Goal: Information Seeking & Learning: Learn about a topic

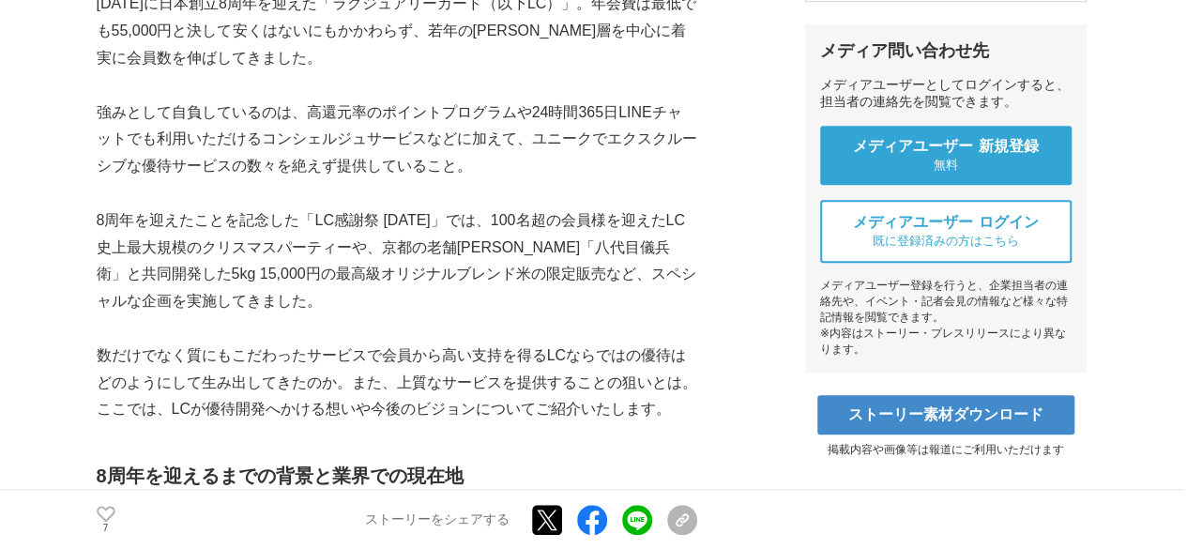
scroll to position [671, 0]
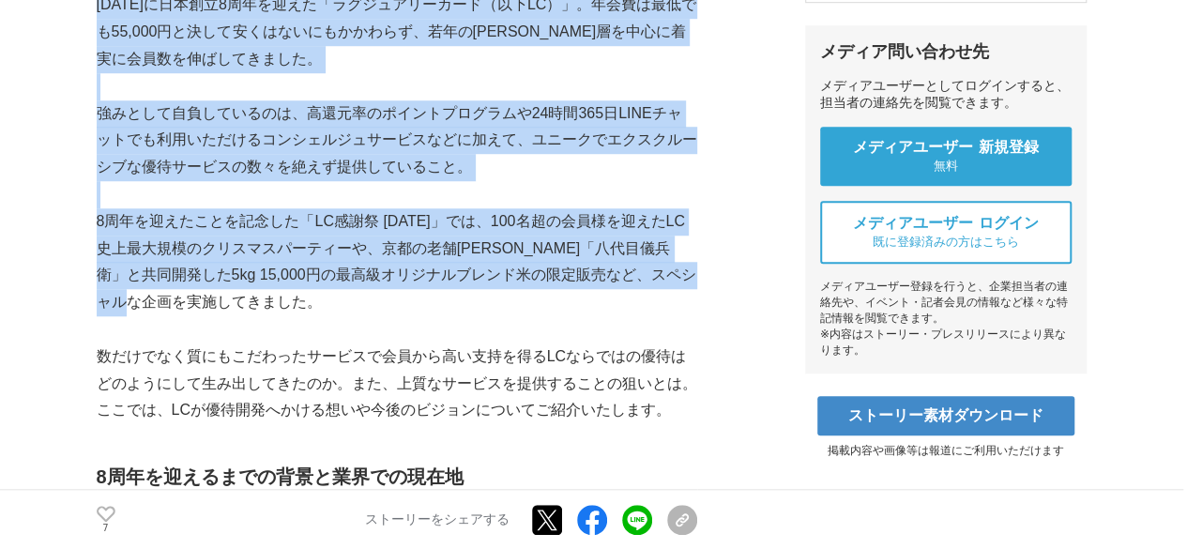
drag, startPoint x: 228, startPoint y: 303, endPoint x: 83, endPoint y: 235, distance: 159.9
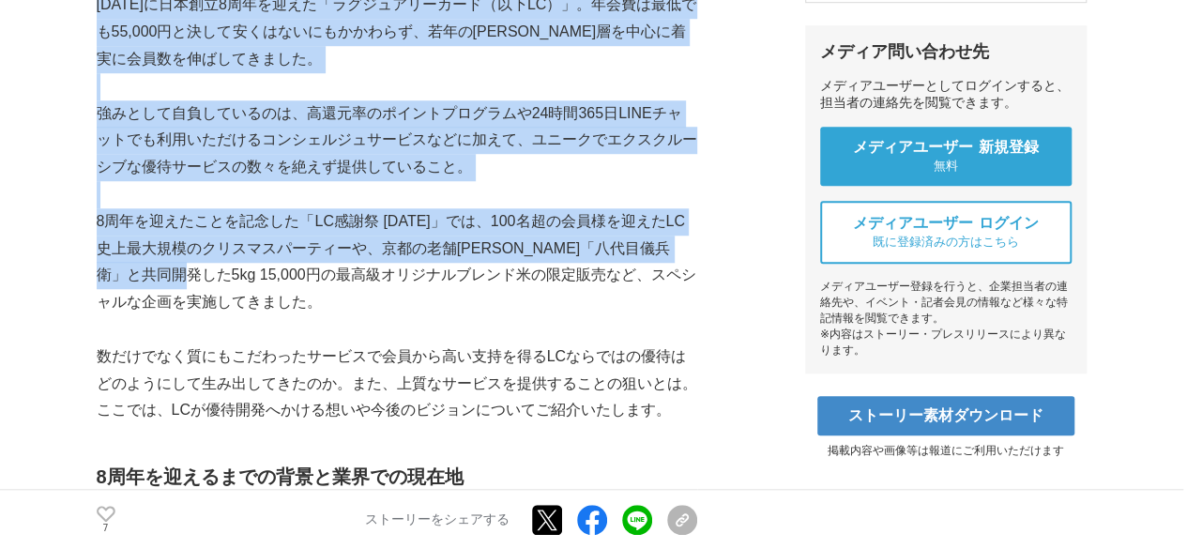
drag, startPoint x: 83, startPoint y: 235, endPoint x: 163, endPoint y: 294, distance: 99.2
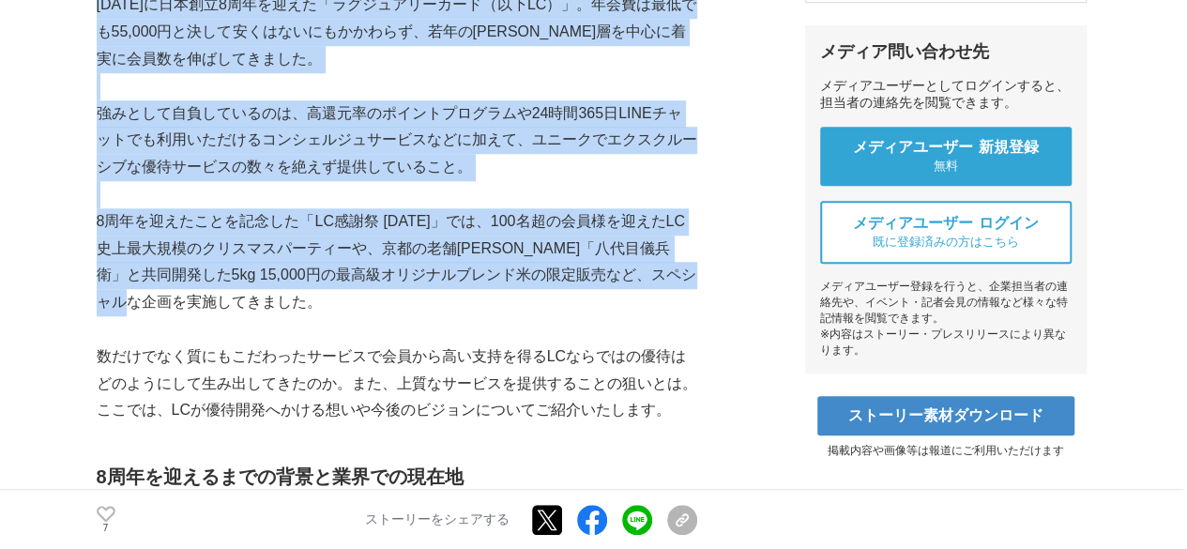
click at [175, 305] on p "8周年を迎えたことを記念した「LC感謝祭 [DATE]」では、100名超の会員様を迎えたLC史上最大規模のクリスマスパーティーや、京都の老舗[PERSON_N…" at bounding box center [397, 262] width 600 height 108
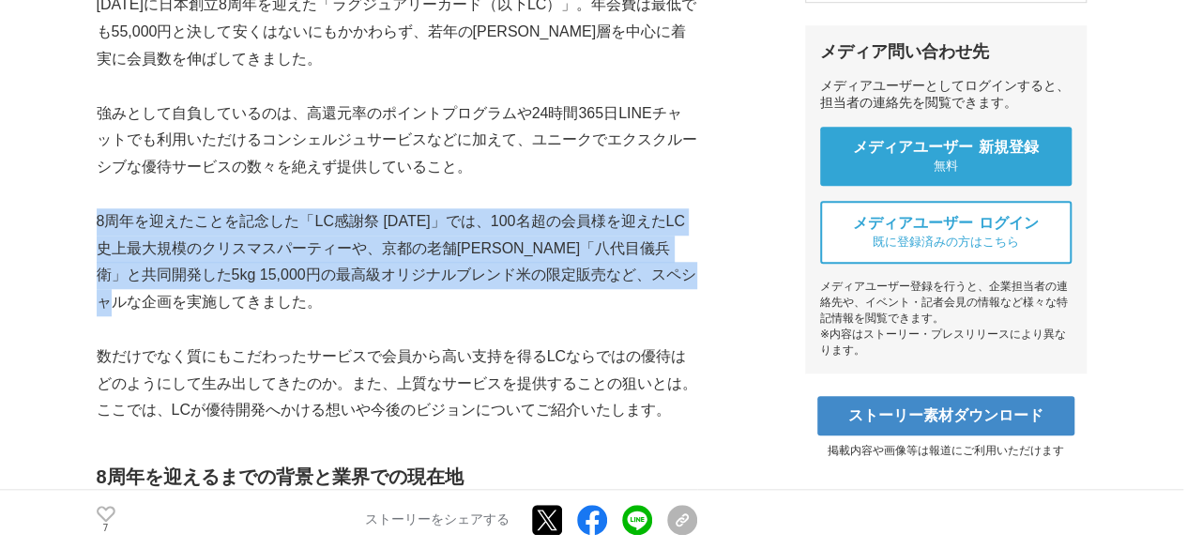
drag, startPoint x: 177, startPoint y: 305, endPoint x: 98, endPoint y: 225, distance: 112.8
click at [98, 225] on p "8周年を迎えたことを記念した「LC感謝祭 [DATE]」では、100名超の会員様を迎えたLC史上最大規模のクリスマスパーティーや、京都の老舗[PERSON_N…" at bounding box center [397, 262] width 600 height 108
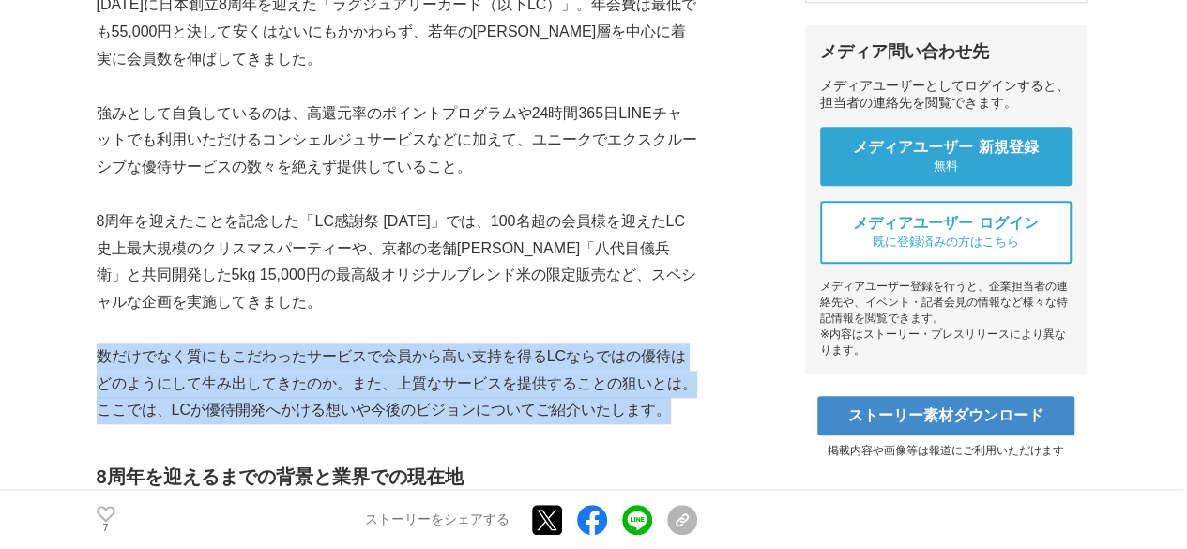
drag, startPoint x: 98, startPoint y: 357, endPoint x: 673, endPoint y: 410, distance: 577.4
click at [673, 410] on p "数だけでなく質にもこだわったサービスで会員から高い支持を得るLCならではの優待はどのようにして生み出してきたのか。また、上質なサービスを提供することの狙いとは…" at bounding box center [397, 383] width 600 height 81
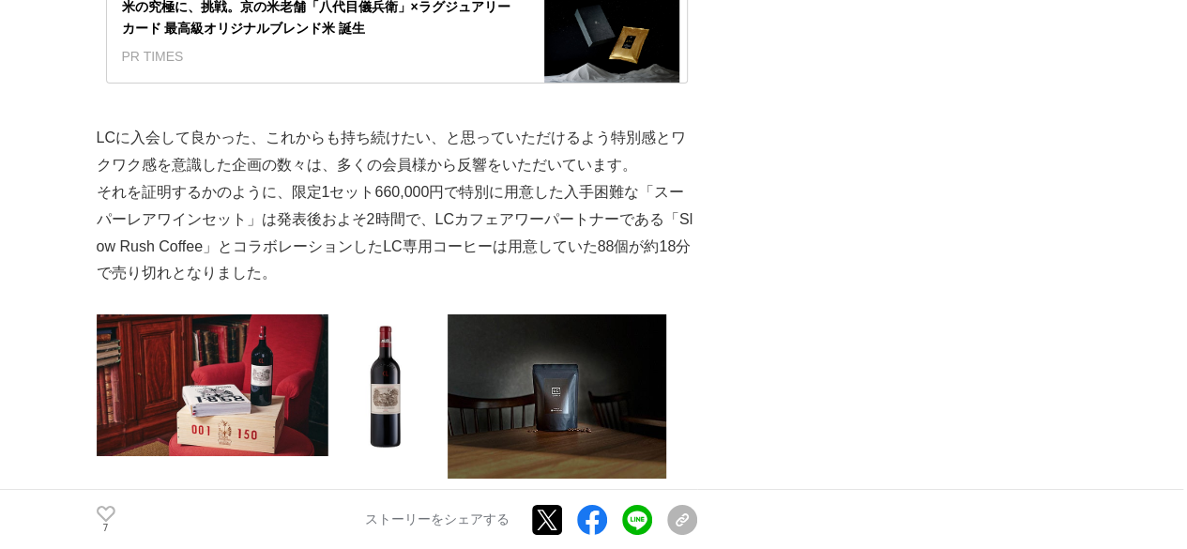
scroll to position [3210, 0]
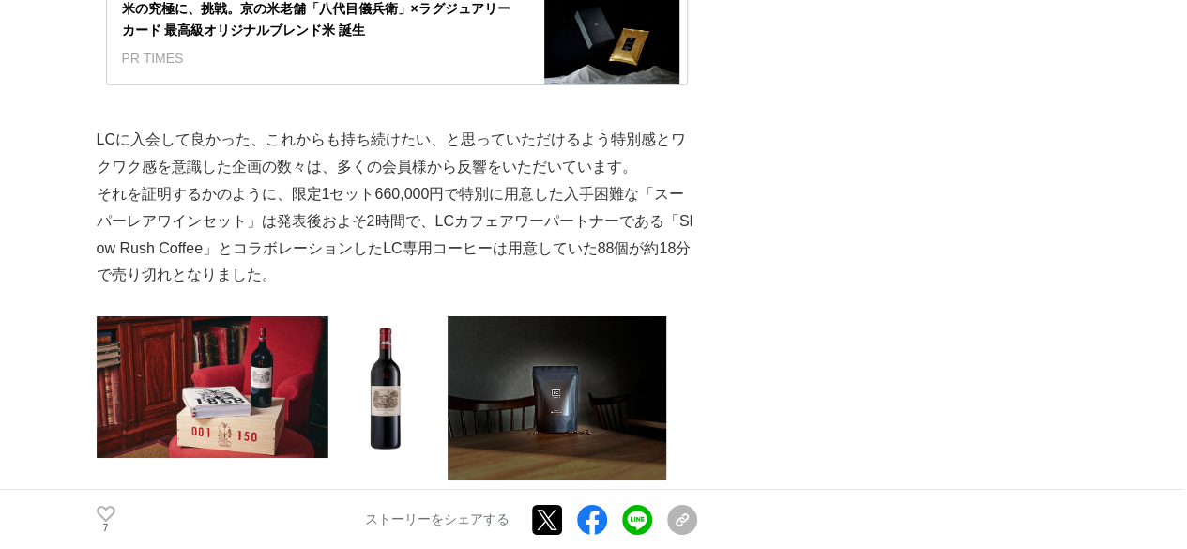
click at [259, 410] on img at bounding box center [265, 387] width 336 height 142
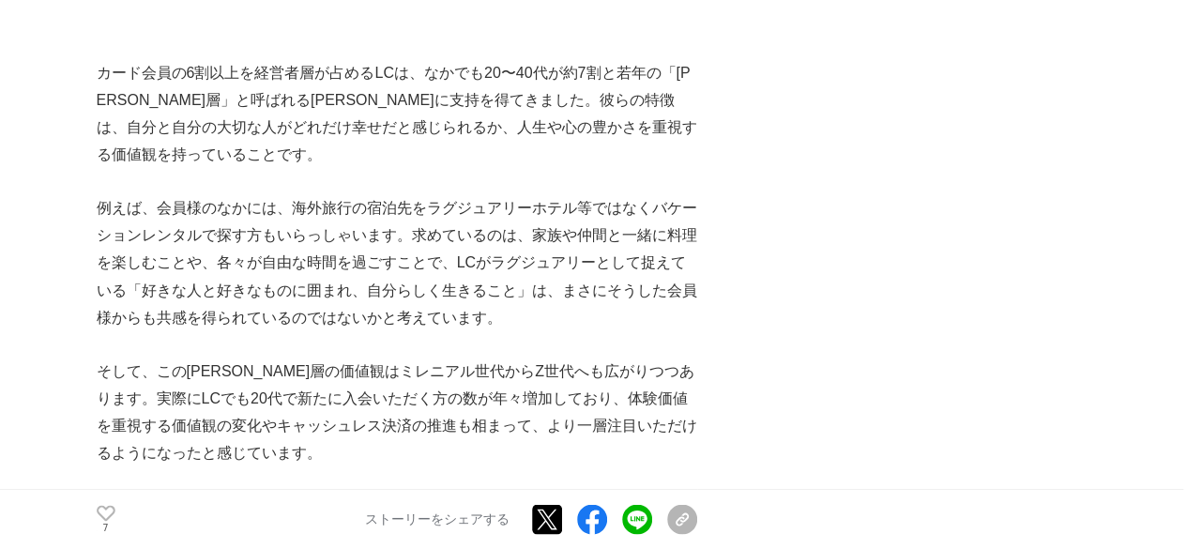
scroll to position [5069, 0]
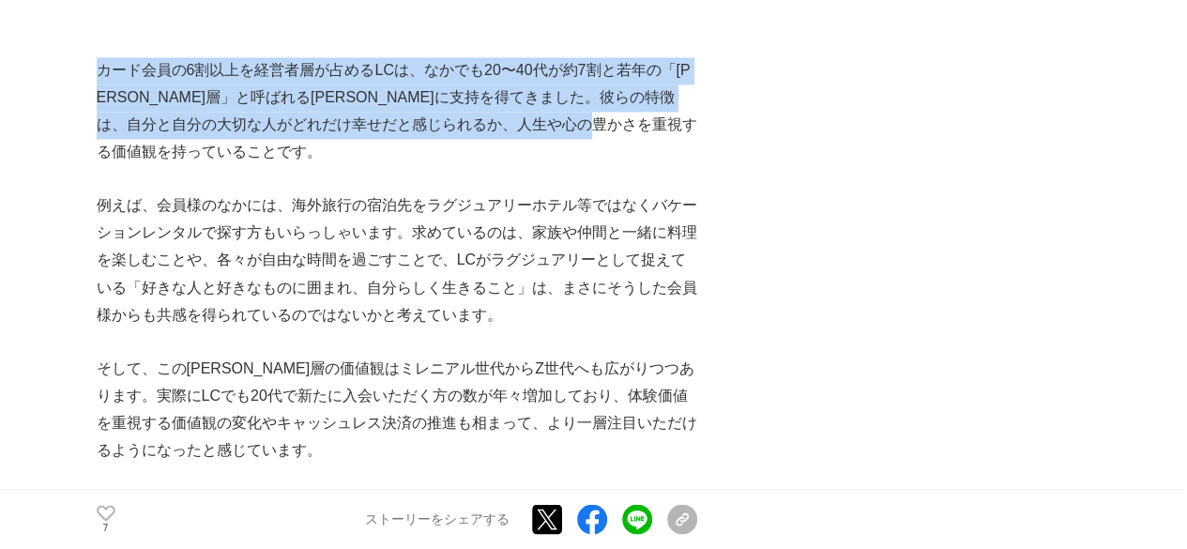
drag, startPoint x: 116, startPoint y: 123, endPoint x: 98, endPoint y: 48, distance: 77.4
click at [98, 57] on p "カード会員の6割以上を経営者層が占めるLCは、なかでも20〜40代が約7割と若年の「[PERSON_NAME]層」と呼ばれる[PERSON_NAME]に支持を…" at bounding box center [397, 111] width 600 height 108
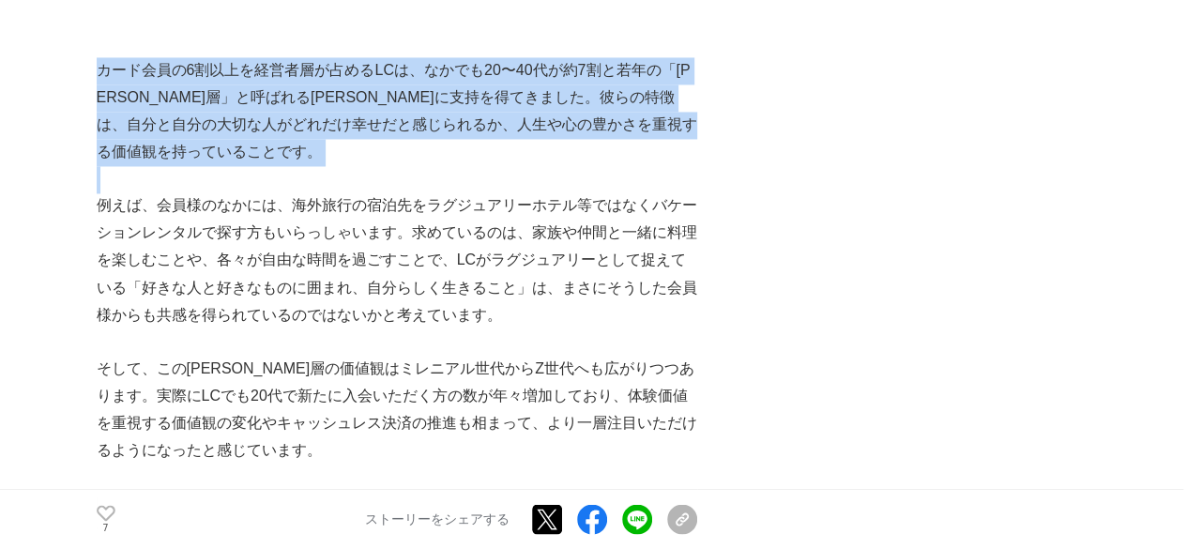
drag, startPoint x: 98, startPoint y: 48, endPoint x: 133, endPoint y: 130, distance: 89.9
click at [133, 130] on p "カード会員の6割以上を経営者層が占めるLCは、なかでも20〜40代が約7割と若年の「[PERSON_NAME]層」と呼ばれる[PERSON_NAME]に支持を…" at bounding box center [397, 111] width 600 height 108
drag, startPoint x: 133, startPoint y: 130, endPoint x: 107, endPoint y: 53, distance: 82.2
click at [107, 57] on p "カード会員の6割以上を経営者層が占めるLCは、なかでも20〜40代が約7割と若年の「[PERSON_NAME]層」と呼ばれる[PERSON_NAME]に支持を…" at bounding box center [397, 111] width 600 height 108
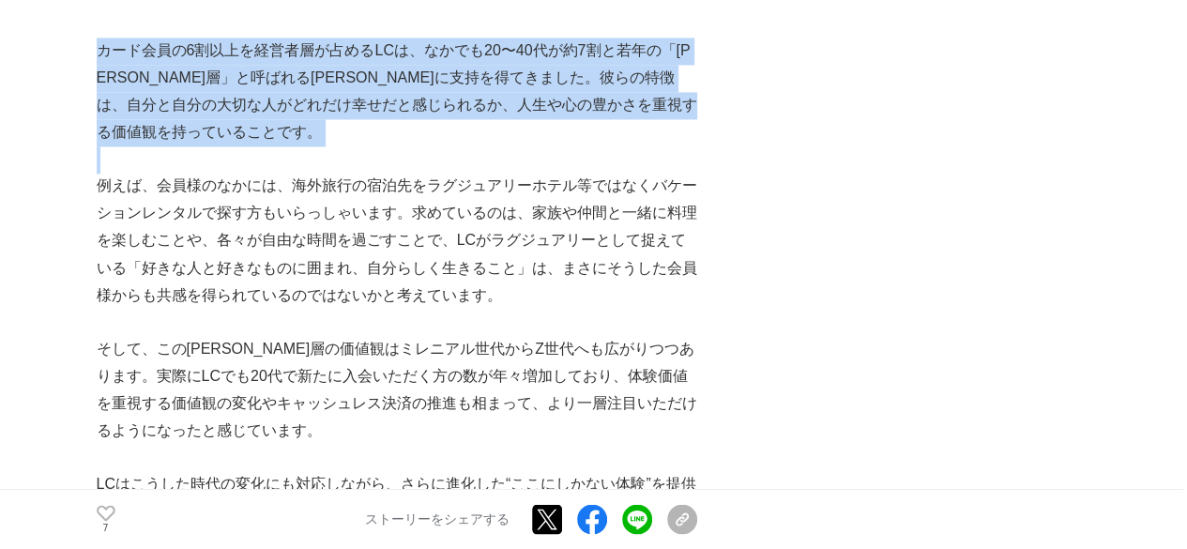
scroll to position [5090, 0]
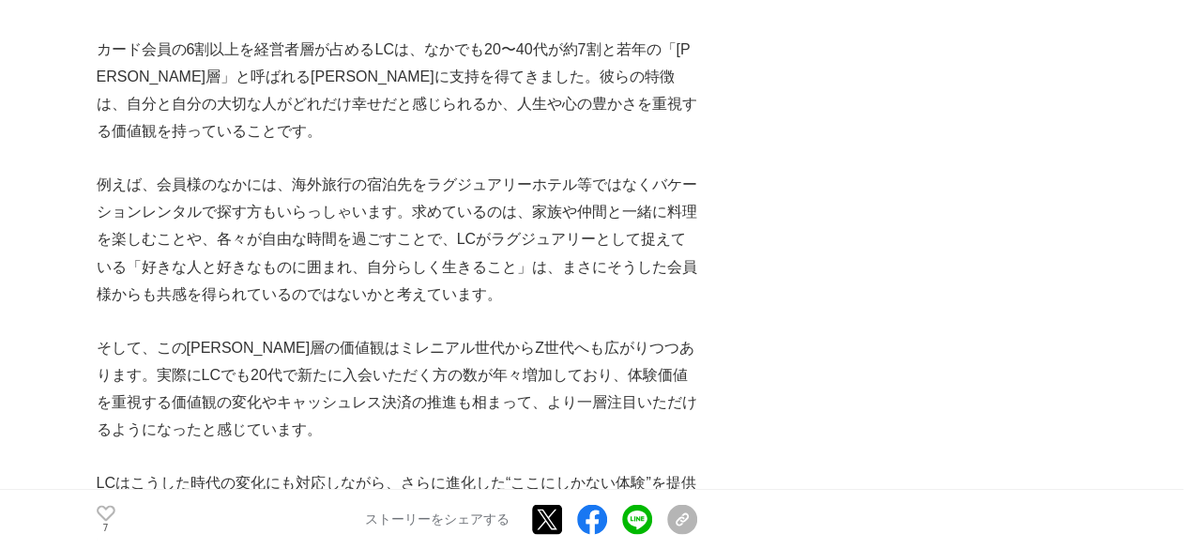
click at [143, 172] on p "例えば、会員様のなかには、海外旅行の宿泊先をラグジュアリーホテル等ではなくバケーションレンタルで探す方もいらっしゃいます。求めているのは、家族や仲間と一緒に料…" at bounding box center [397, 239] width 600 height 135
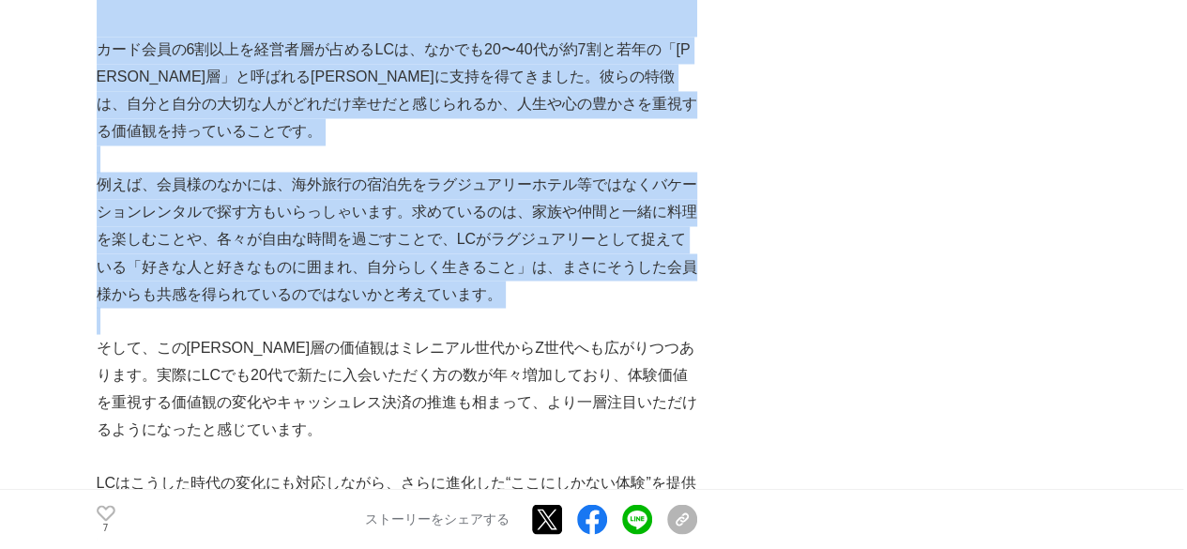
drag, startPoint x: 84, startPoint y: 153, endPoint x: 116, endPoint y: 291, distance: 141.5
click at [116, 307] on p at bounding box center [397, 320] width 600 height 27
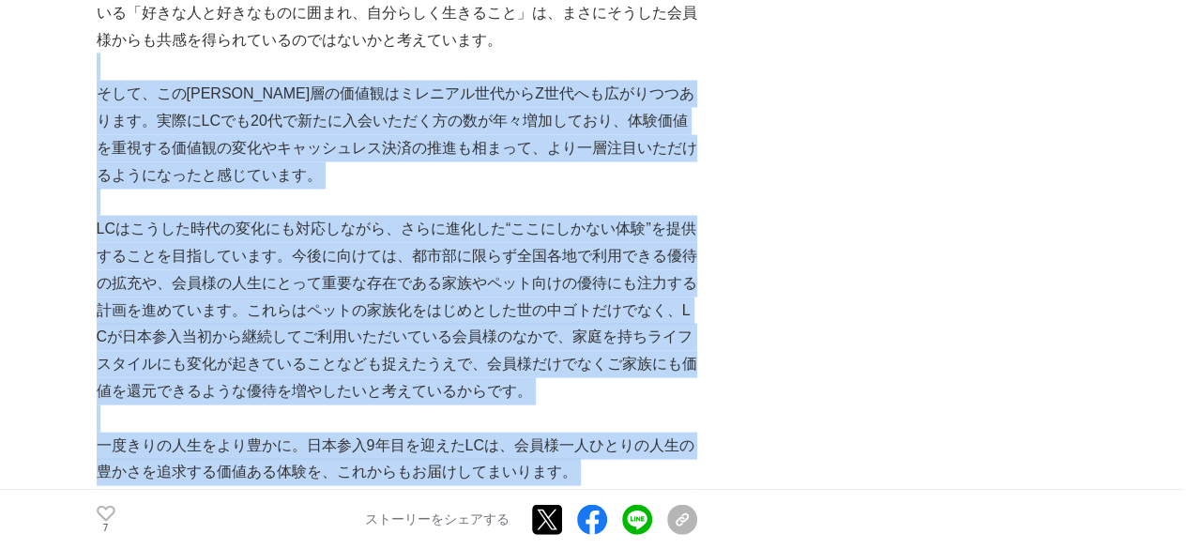
scroll to position [5584, 0]
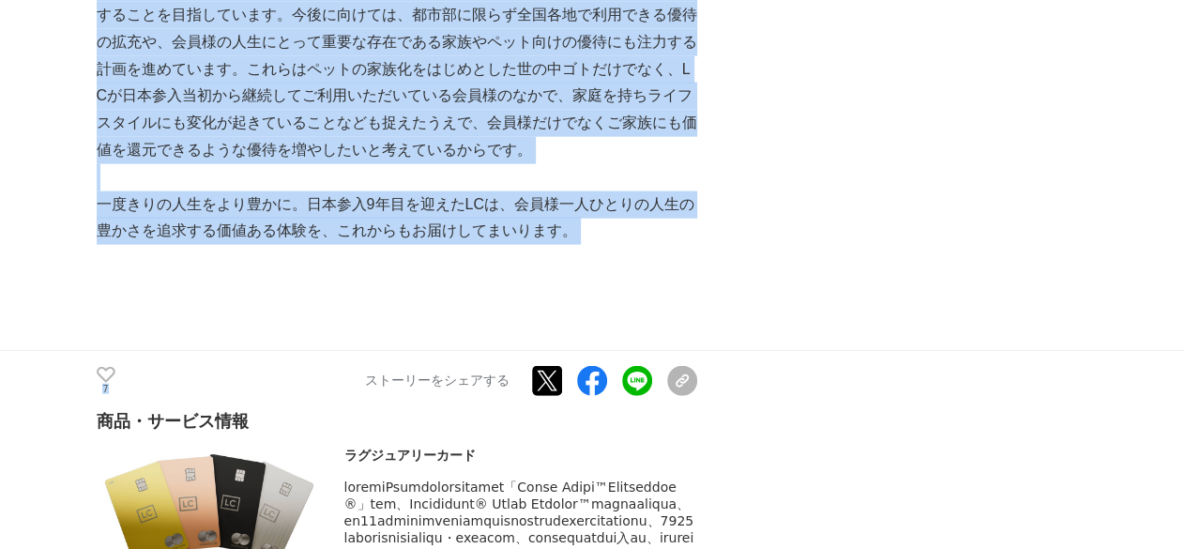
drag, startPoint x: 116, startPoint y: 291, endPoint x: 162, endPoint y: 329, distance: 59.9
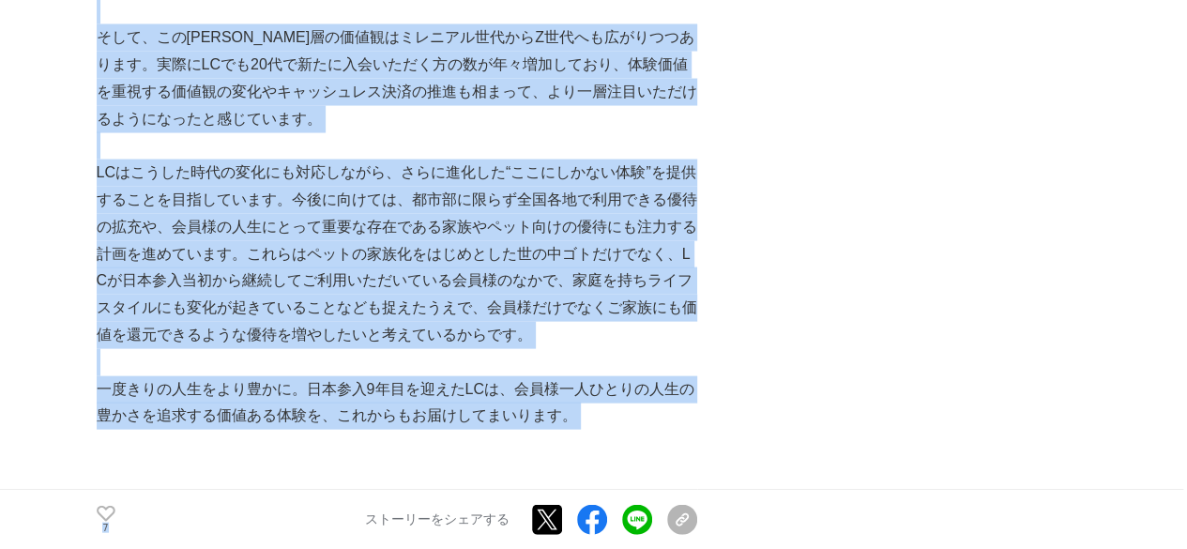
scroll to position [5400, 0]
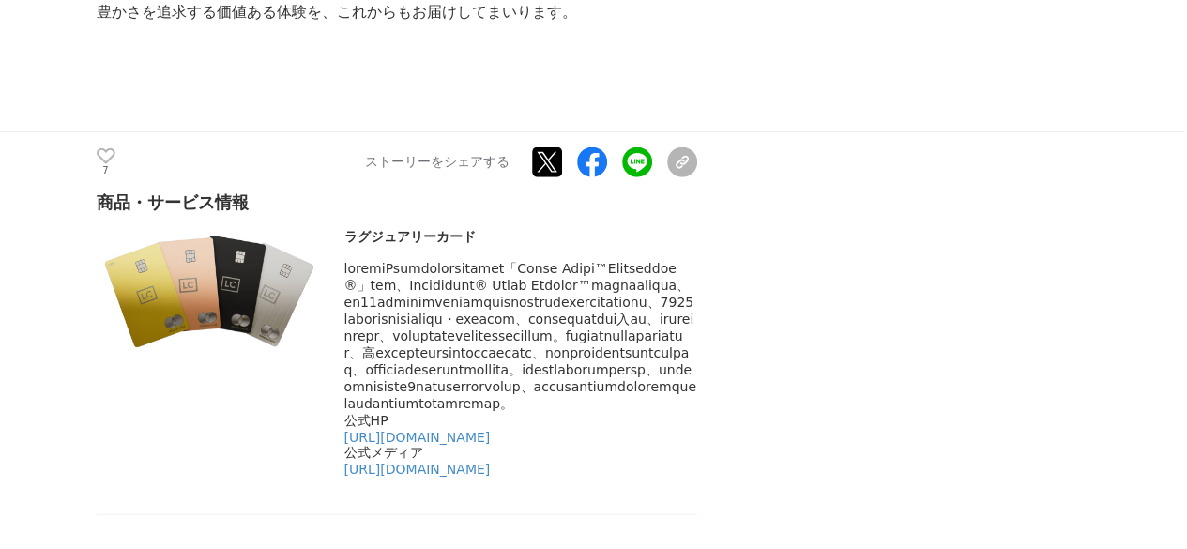
scroll to position [5803, 0]
